Goal: Task Accomplishment & Management: Use online tool/utility

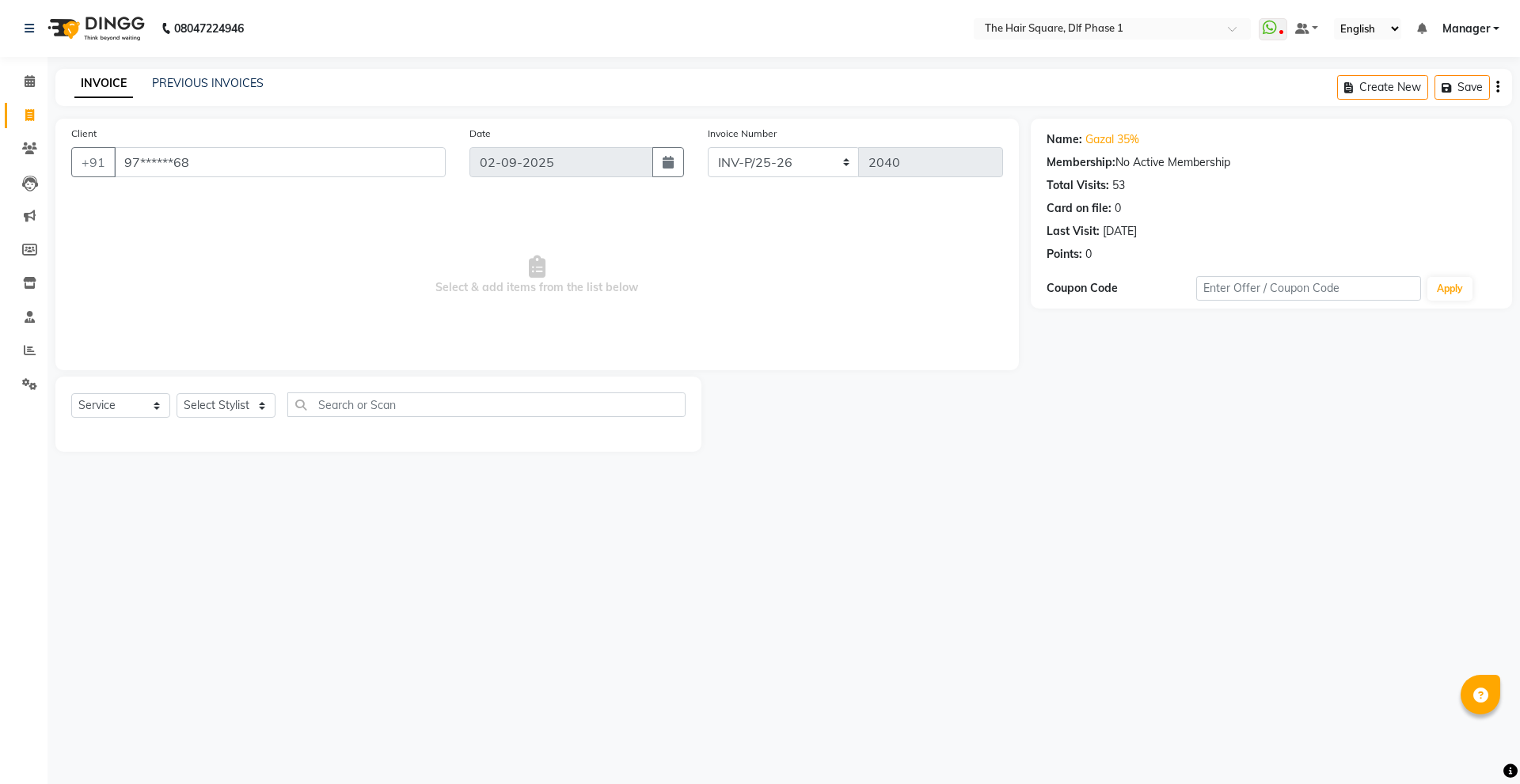
select select "5766"
select select "service"
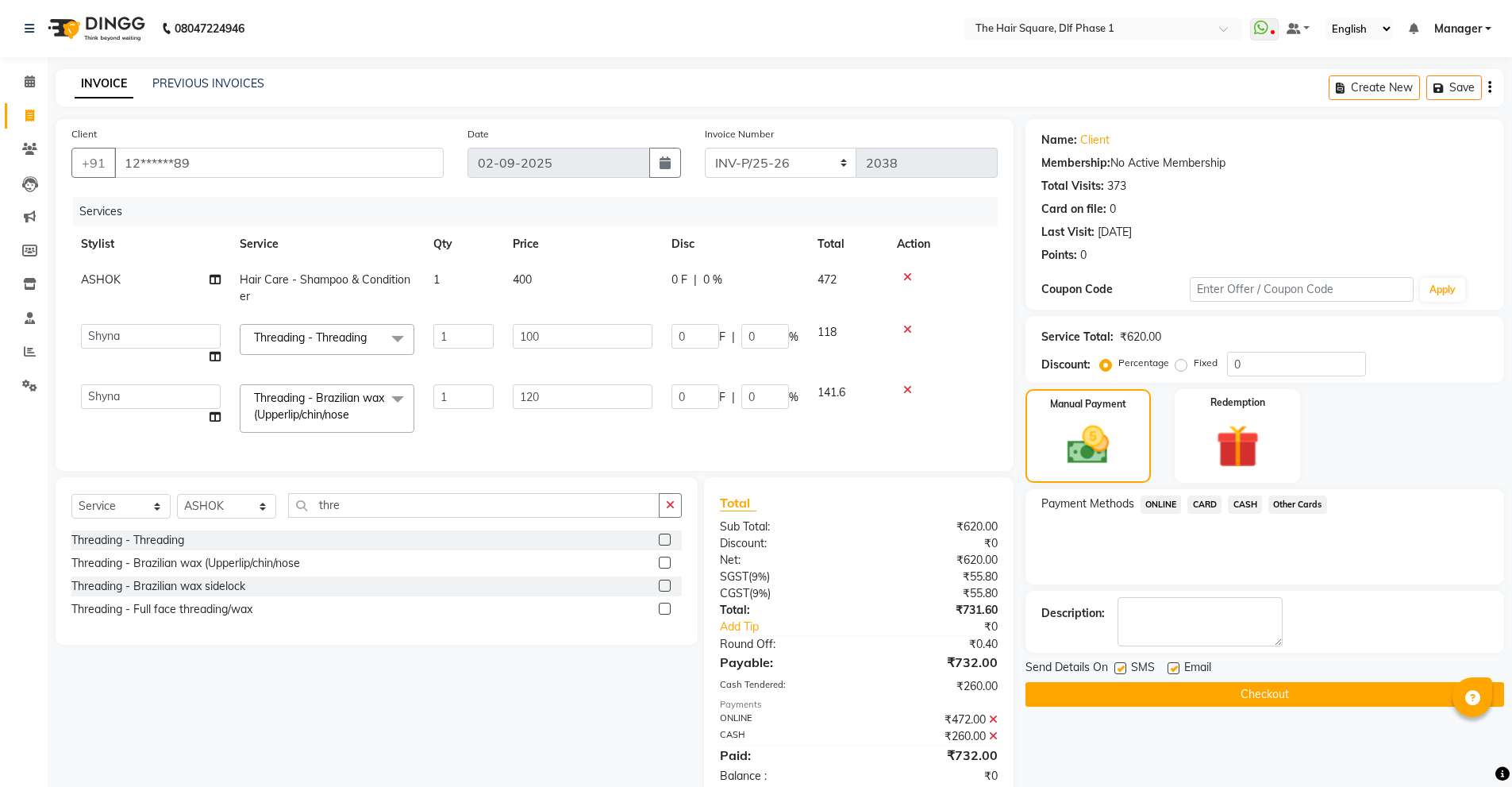
select select "5766"
select select "39751"
select select "service"
select select "39748"
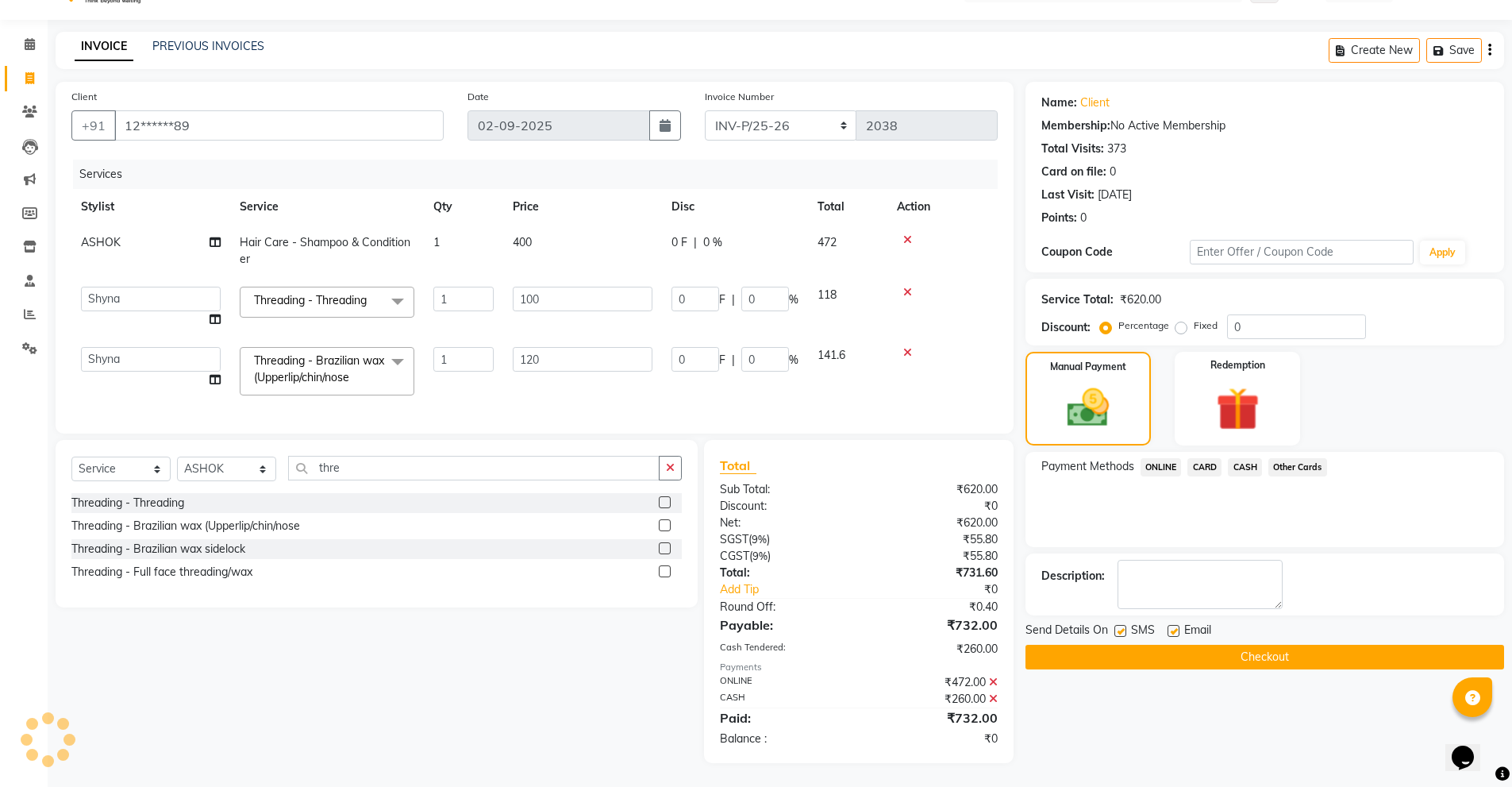
scroll to position [66, 0]
